Goal: Check status: Check status

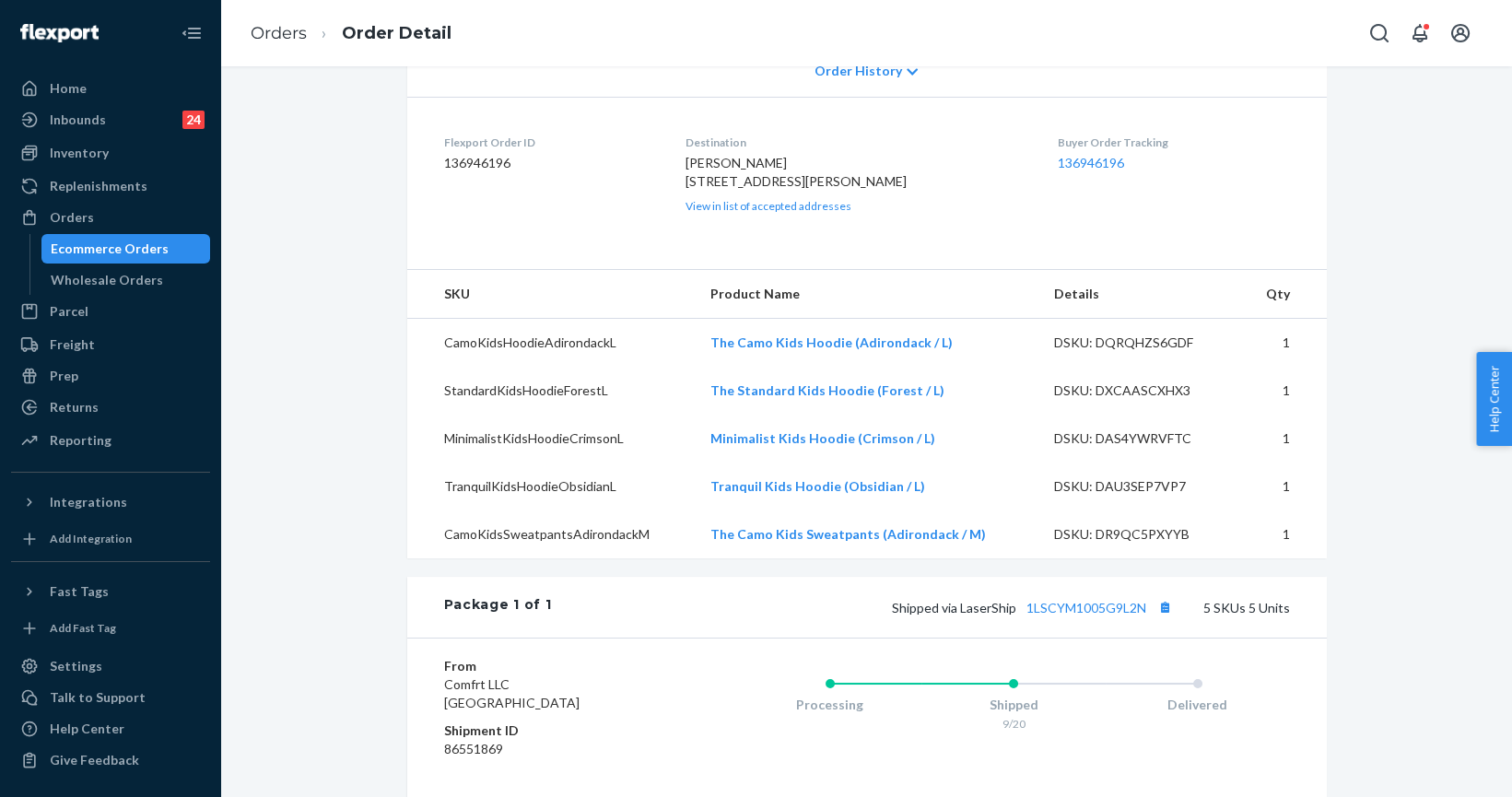
scroll to position [334, 0]
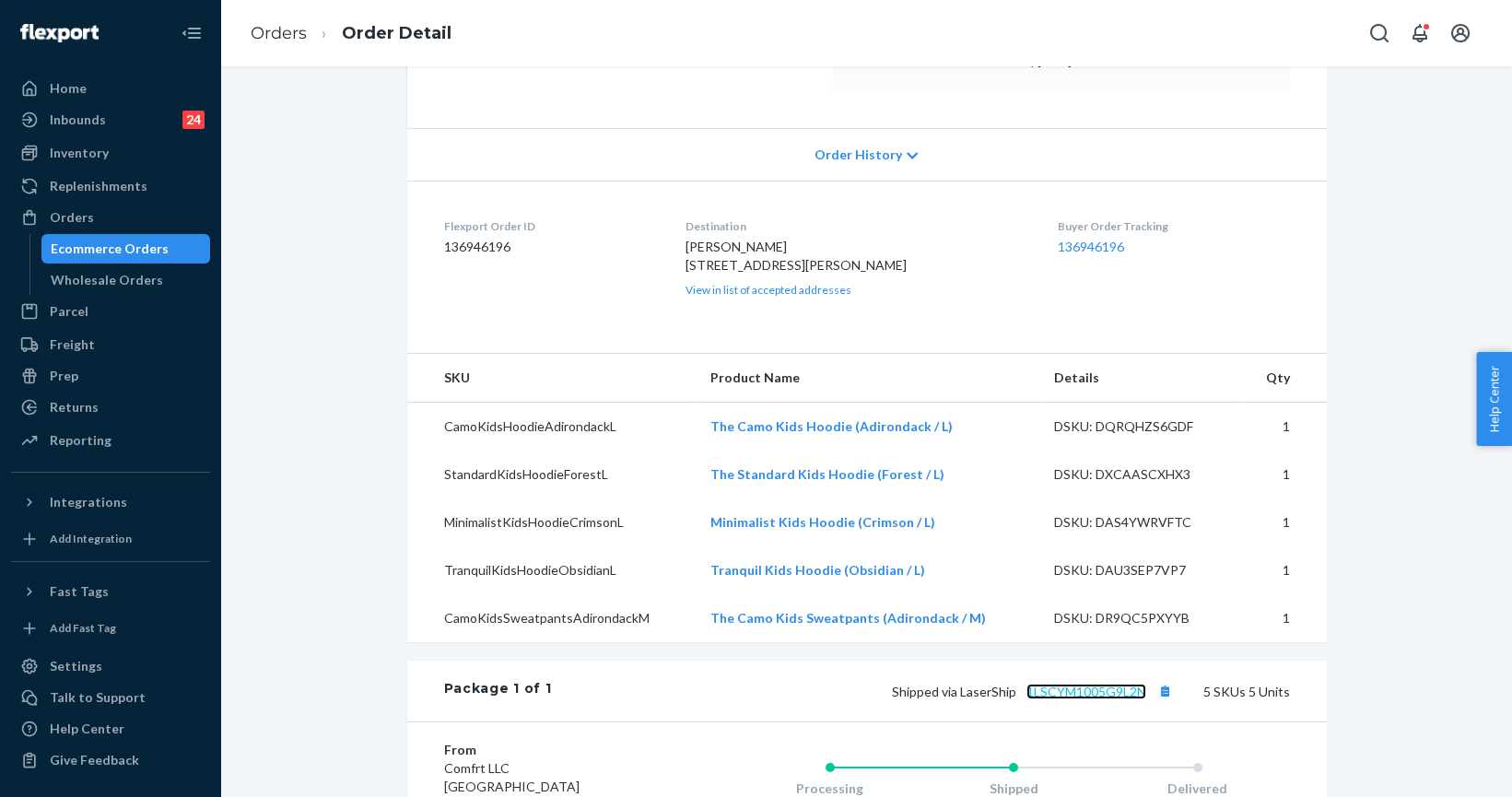
click at [1105, 700] on link "1LSCYM1005G9L2N" at bounding box center [1086, 691] width 120 height 15
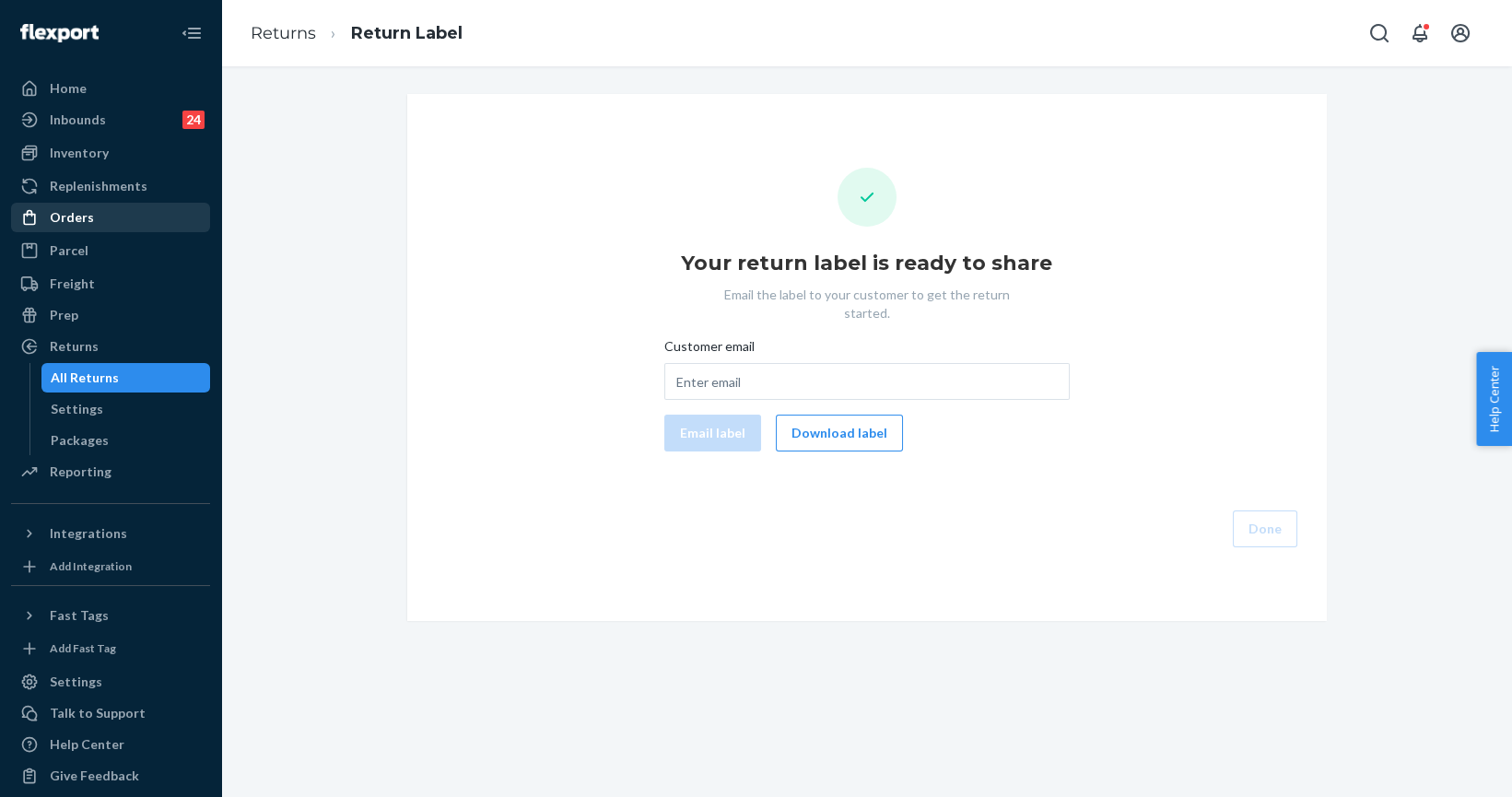
click at [56, 222] on div "Orders" at bounding box center [71, 217] width 44 height 18
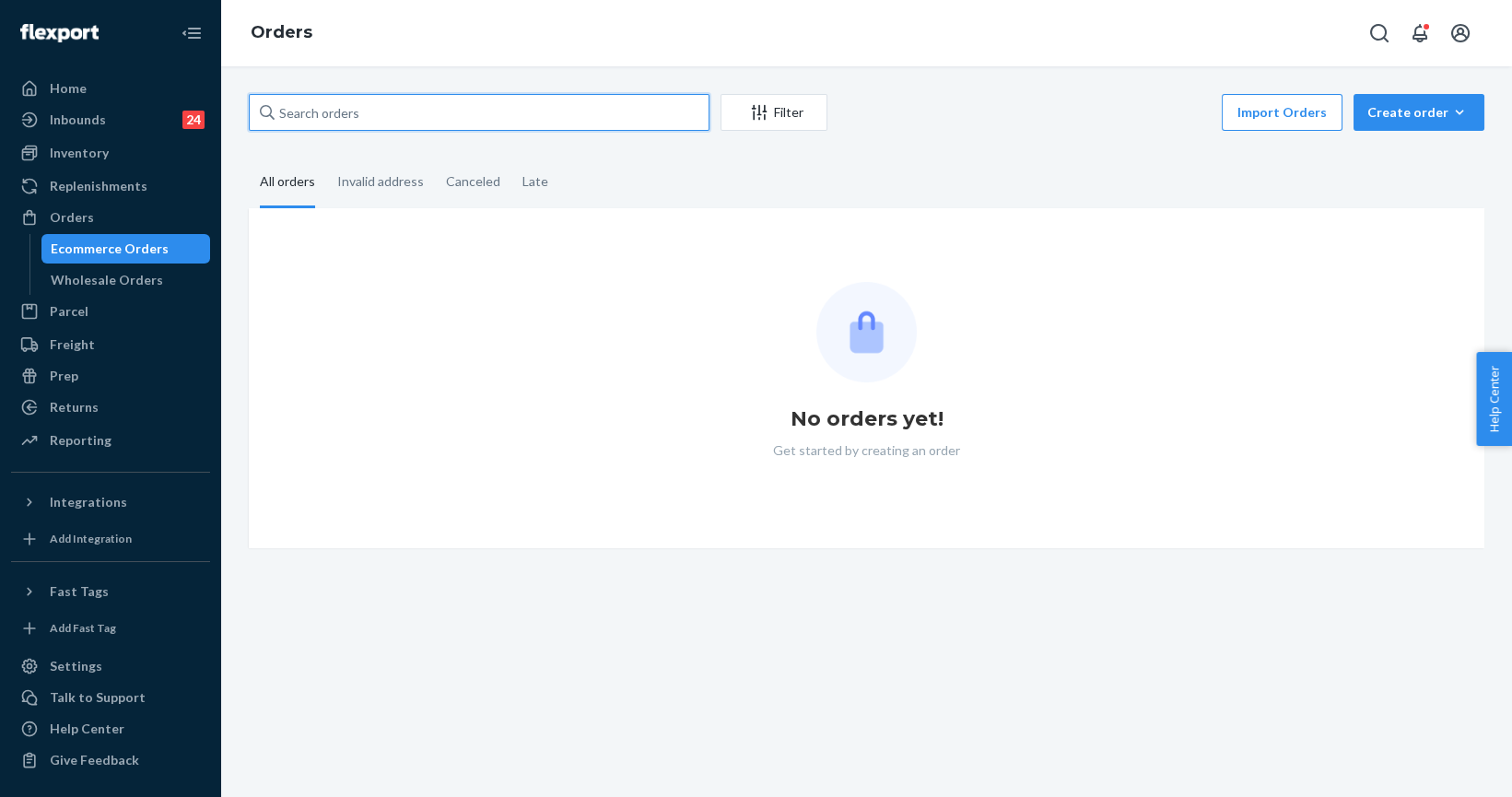
click at [331, 124] on input "text" at bounding box center [479, 112] width 461 height 37
paste input "255244319"
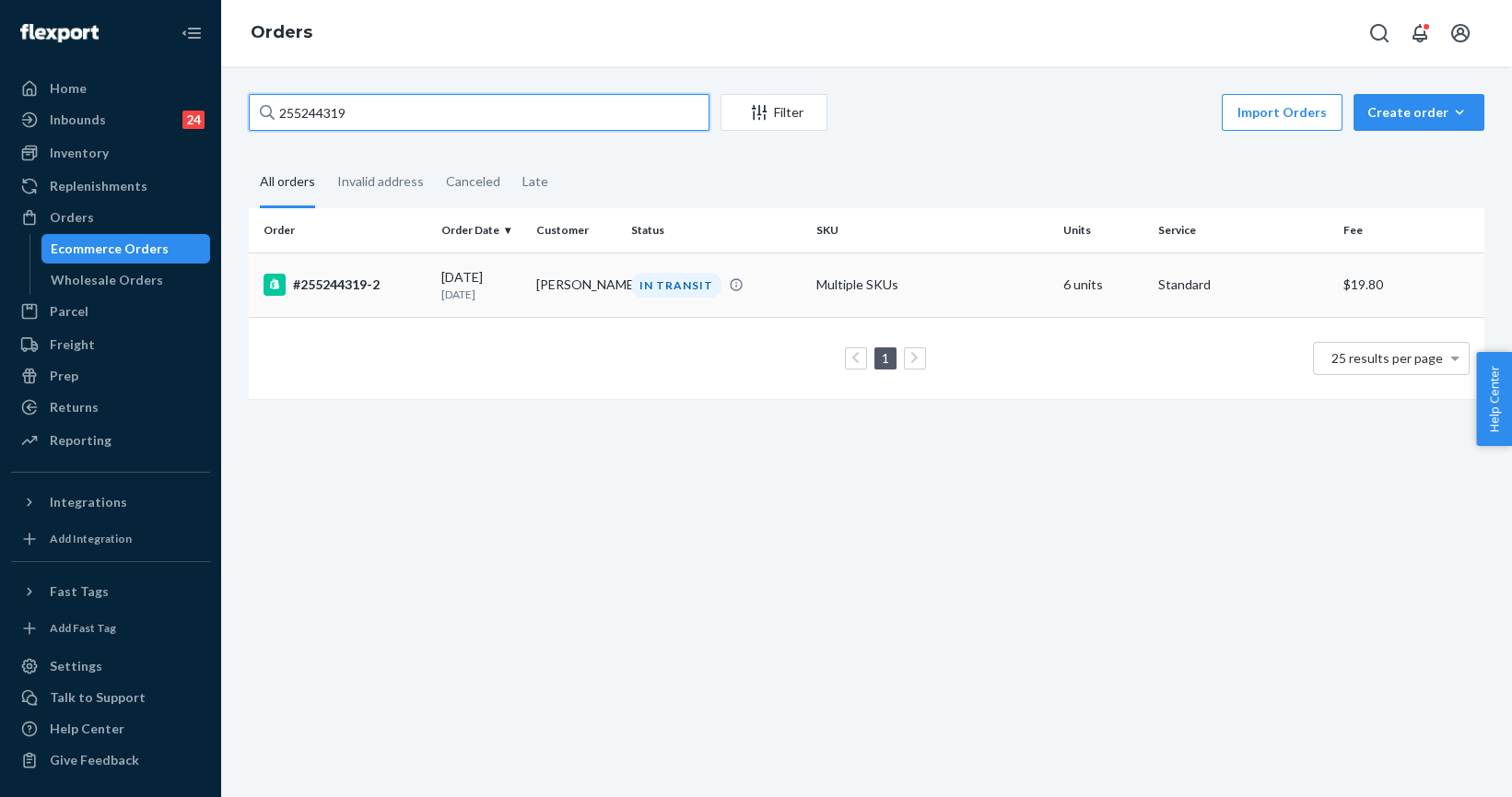
type input "255244319"
click at [324, 286] on div "#255244319-2" at bounding box center [345, 284] width 163 height 22
